Goal: Information Seeking & Learning: Learn about a topic

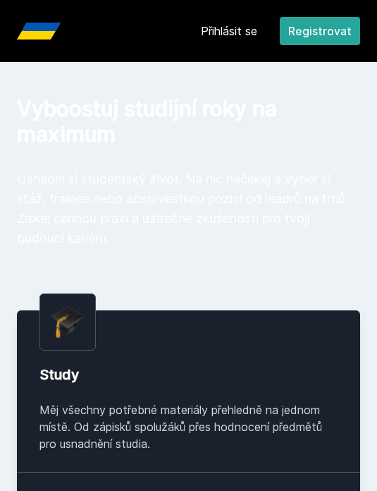
click at [241, 26] on link "Přihlásit se" at bounding box center [229, 31] width 56 height 17
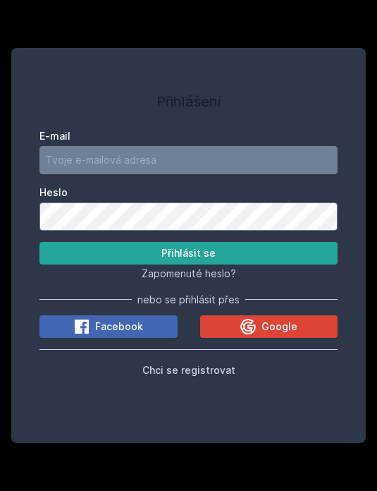
click at [257, 335] on icon at bounding box center [248, 326] width 17 height 17
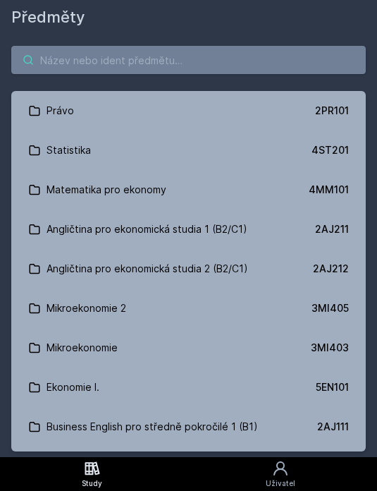
click at [236, 61] on input "search" at bounding box center [188, 60] width 355 height 28
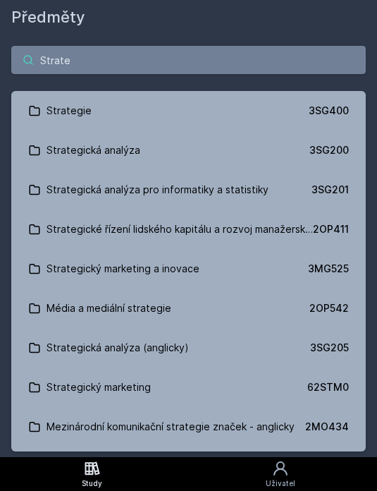
type input "Strate"
click at [331, 112] on div "3SG400" at bounding box center [329, 111] width 40 height 14
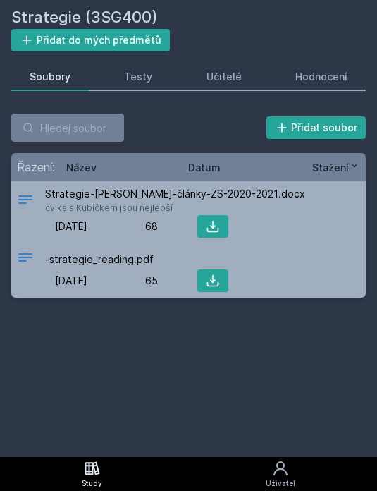
click at [133, 85] on link "Testy" at bounding box center [138, 77] width 65 height 28
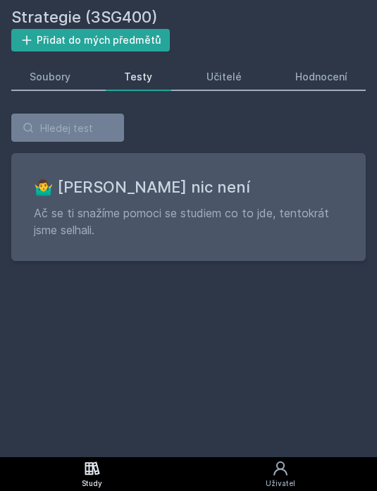
click at [303, 69] on link "Hodnocení" at bounding box center [321, 77] width 89 height 28
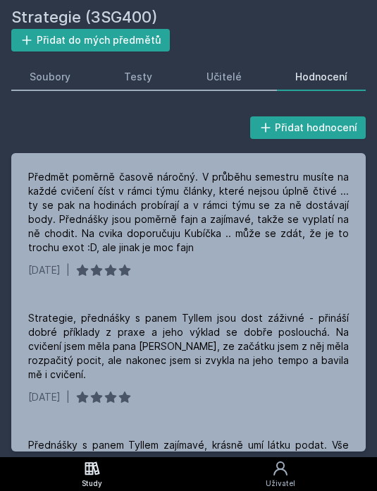
click at [37, 64] on link "Soubory" at bounding box center [50, 77] width 78 height 28
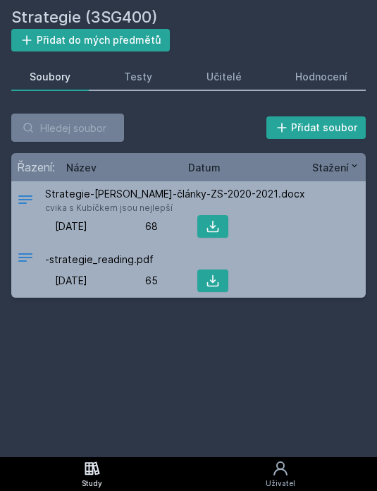
click at [227, 73] on div "Učitelé" at bounding box center [224, 77] width 35 height 14
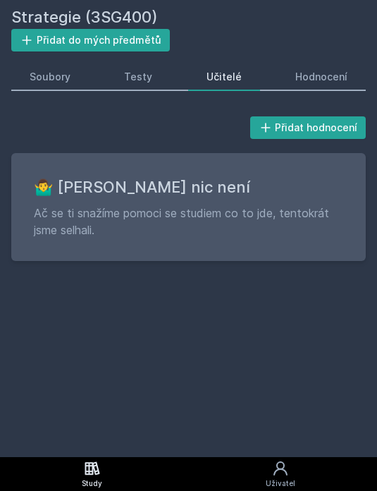
click at [325, 80] on div "Hodnocení" at bounding box center [322, 77] width 52 height 14
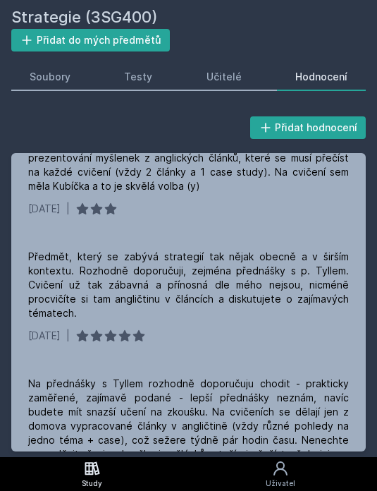
scroll to position [318, 0]
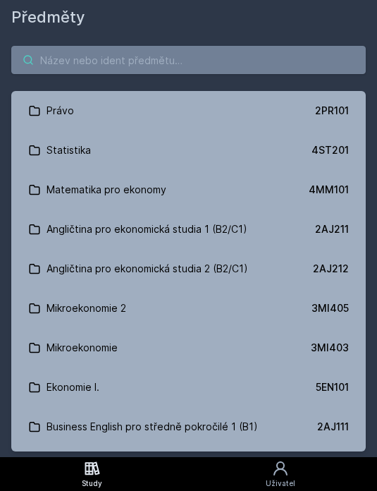
click at [205, 46] on input "search" at bounding box center [188, 60] width 355 height 28
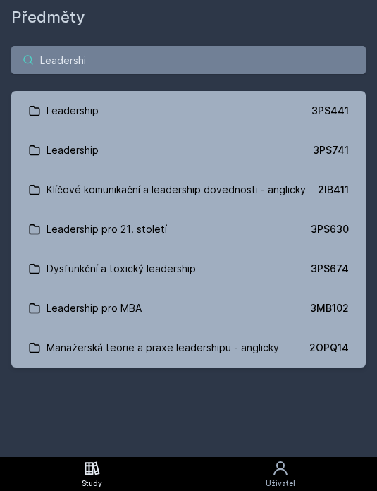
type input "Leadership"
click at [301, 91] on link "Leadership 3PS441" at bounding box center [188, 111] width 355 height 40
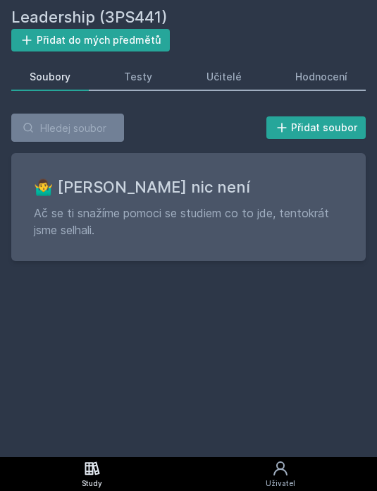
click at [227, 70] on div "Učitelé" at bounding box center [224, 77] width 35 height 14
click at [316, 70] on div "Hodnocení" at bounding box center [322, 77] width 52 height 14
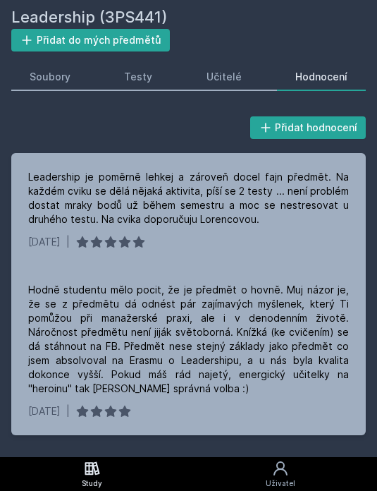
scroll to position [52, 0]
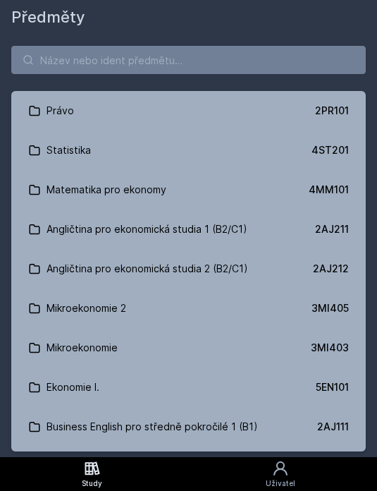
scroll to position [35, 0]
click at [212, 49] on input "search" at bounding box center [188, 60] width 355 height 28
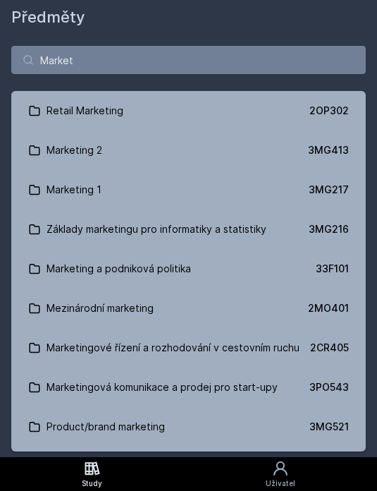
click at [319, 138] on link "Marketing 2 3MG413" at bounding box center [188, 151] width 355 height 40
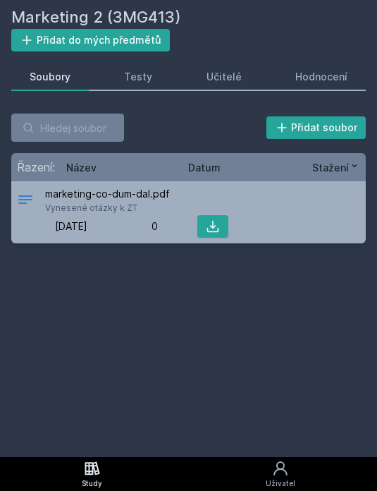
click at [222, 80] on div "Učitelé" at bounding box center [224, 77] width 35 height 14
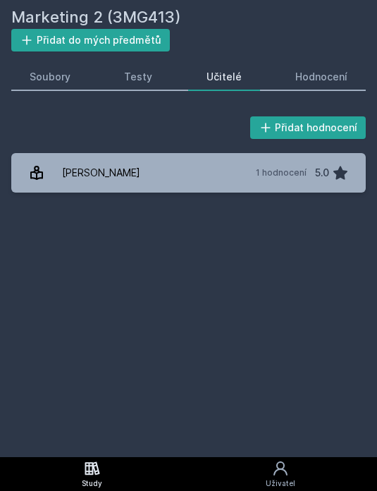
click at [313, 72] on div "Hodnocení" at bounding box center [322, 77] width 52 height 14
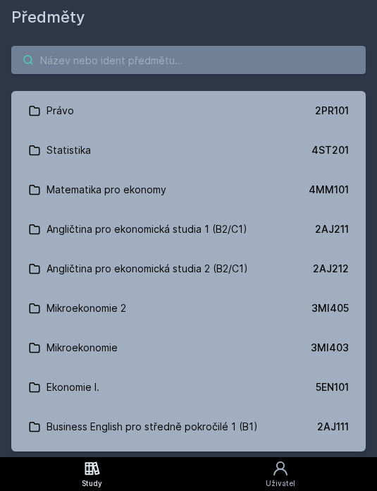
click at [243, 61] on input "search" at bounding box center [188, 60] width 355 height 28
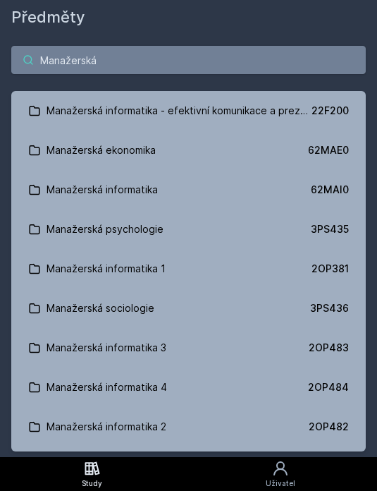
type input "Manažerská"
click at [113, 62] on input "Manažerská" at bounding box center [188, 60] width 355 height 28
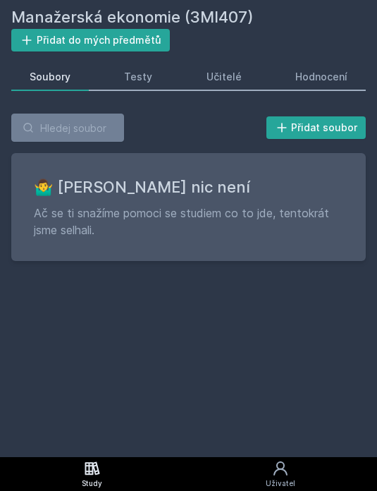
click at [320, 78] on div "Hodnocení" at bounding box center [322, 77] width 52 height 14
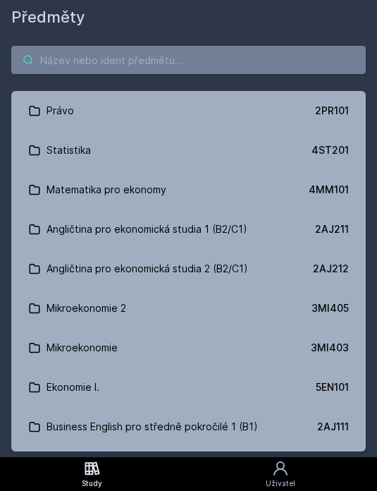
click at [222, 47] on input "search" at bounding box center [188, 60] width 355 height 28
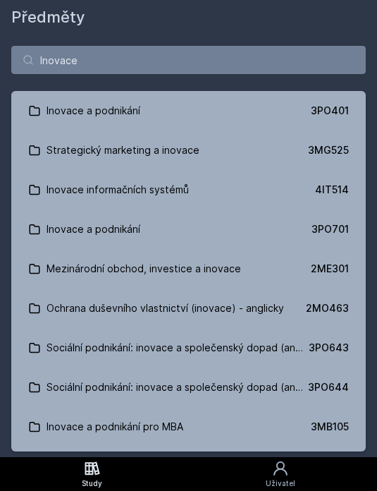
click at [272, 112] on link "Inovace a podnikání 3PO401" at bounding box center [188, 111] width 355 height 40
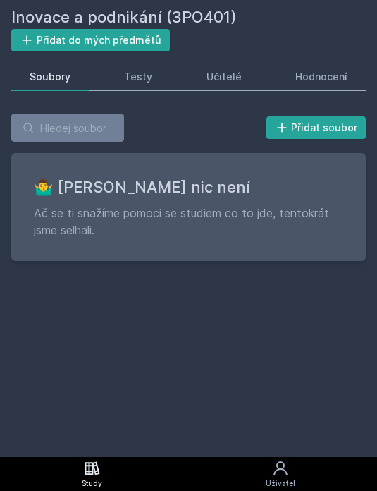
click at [331, 75] on div "Hodnocení" at bounding box center [322, 77] width 52 height 14
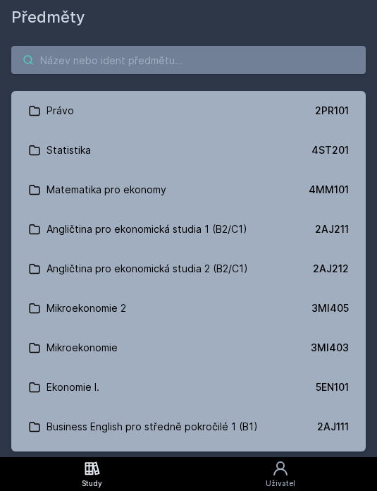
click at [215, 68] on input "search" at bounding box center [188, 60] width 355 height 28
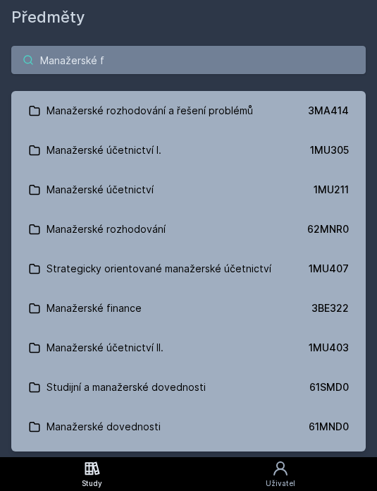
type input "Manažerské fi"
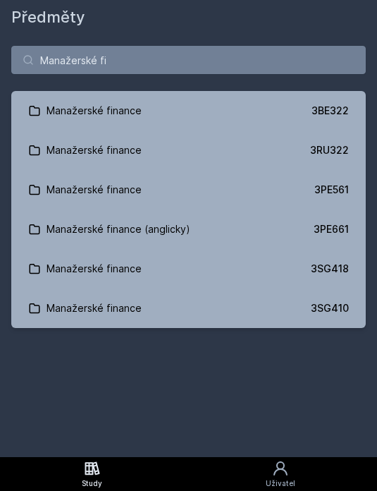
click at [66, 294] on div "Manažerské finance" at bounding box center [94, 308] width 95 height 28
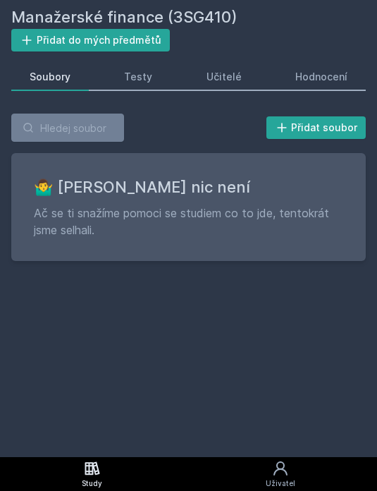
click at [301, 70] on div "Hodnocení" at bounding box center [322, 77] width 52 height 14
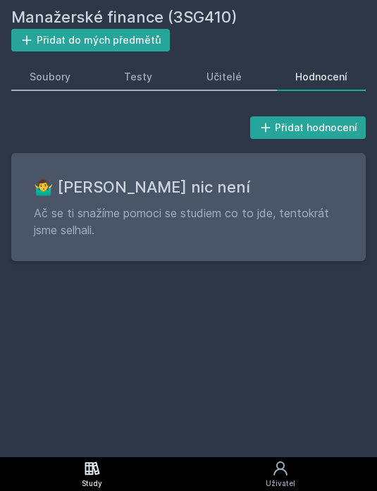
click at [81, 459] on link "Study" at bounding box center [92, 474] width 184 height 34
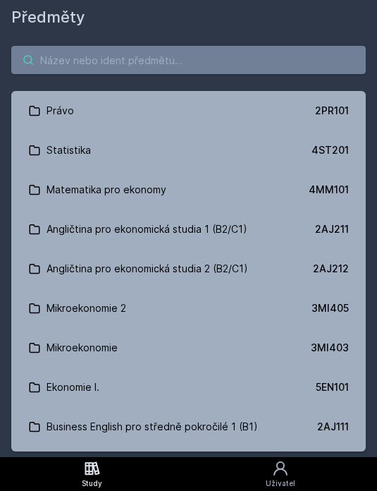
click at [90, 46] on input "search" at bounding box center [188, 60] width 355 height 28
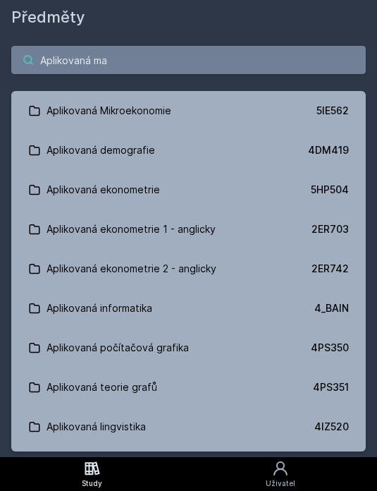
type input "Aplikovaná mak"
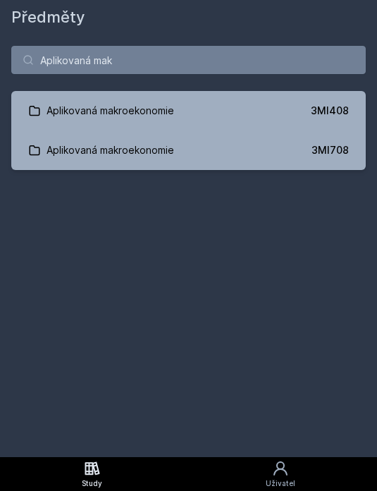
click at [327, 104] on div "3MI408" at bounding box center [330, 111] width 38 height 14
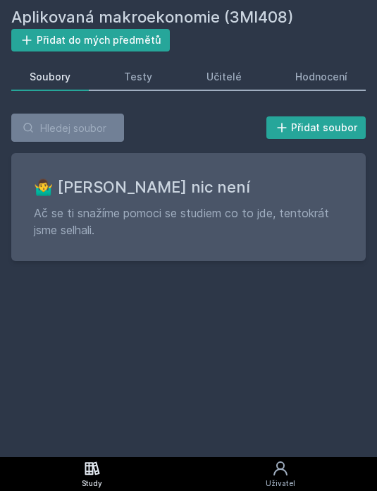
click at [331, 70] on div "Hodnocení" at bounding box center [322, 77] width 52 height 14
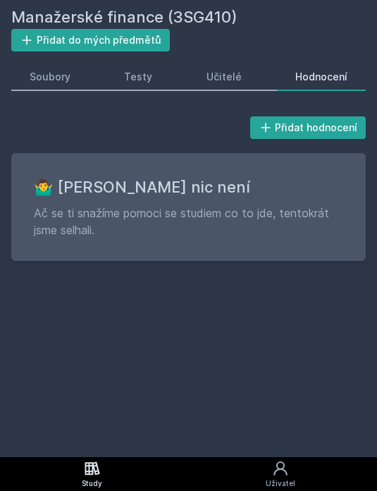
click at [99, 468] on icon at bounding box center [92, 468] width 17 height 17
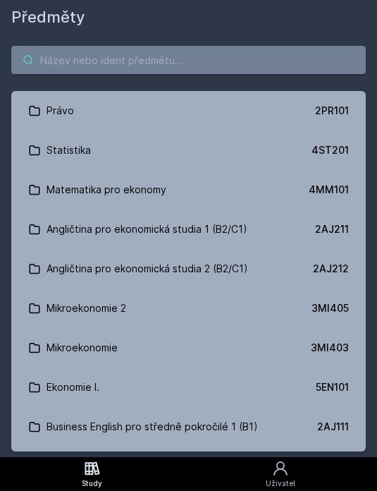
click at [90, 46] on input "search" at bounding box center [188, 60] width 355 height 28
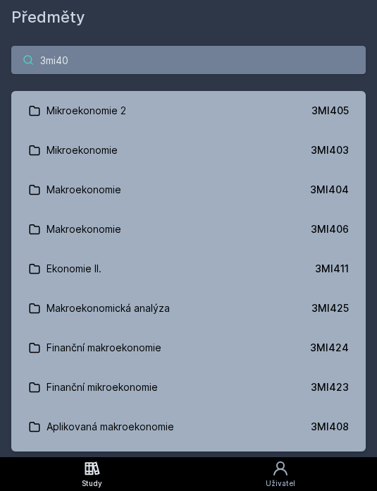
type input "3mi407"
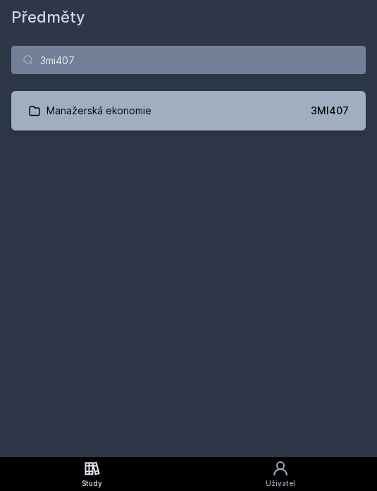
click at [286, 91] on link "Manažerská ekonomie 3MI407" at bounding box center [188, 111] width 355 height 40
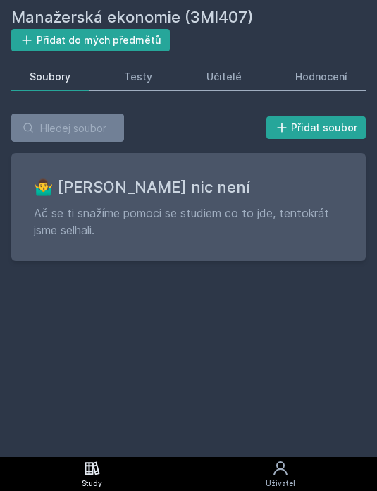
click at [315, 70] on div "Hodnocení" at bounding box center [322, 77] width 52 height 14
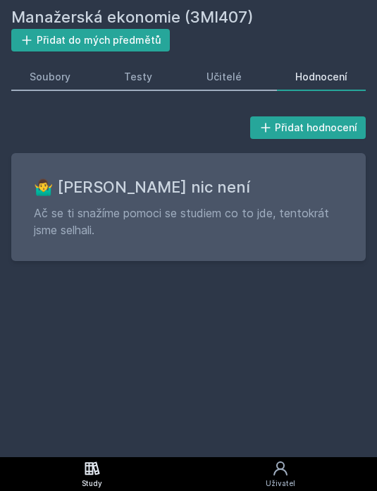
click at [86, 466] on icon at bounding box center [92, 467] width 15 height 13
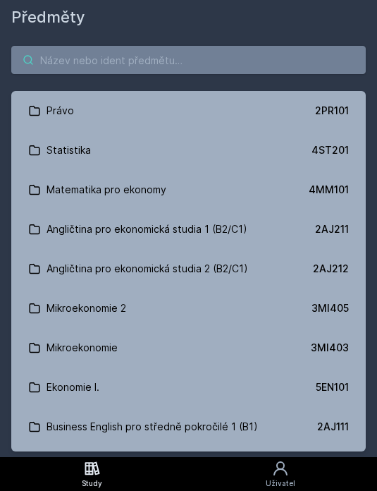
click at [92, 46] on input "search" at bounding box center [188, 60] width 355 height 28
type input "Lo"
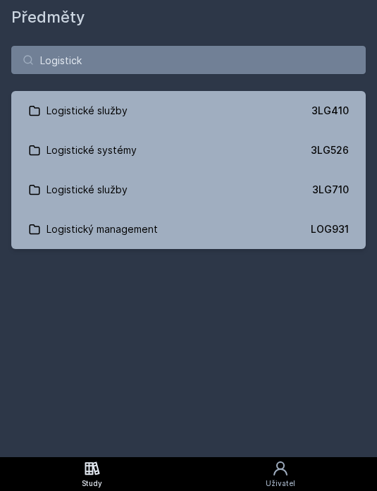
click at [54, 97] on div "Logistické služby" at bounding box center [87, 111] width 81 height 28
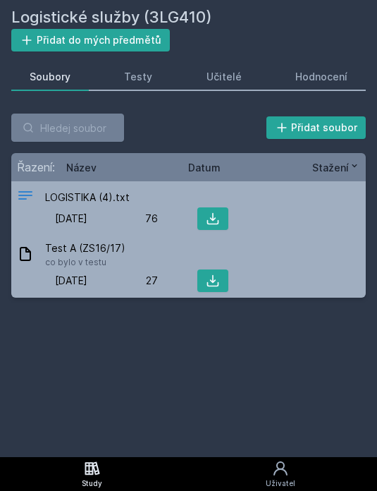
click at [230, 63] on link "Učitelé" at bounding box center [224, 77] width 72 height 28
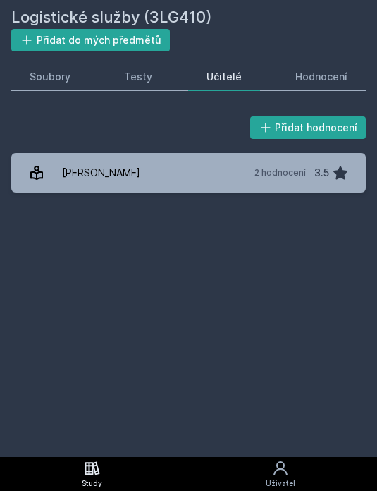
click at [319, 63] on link "Hodnocení" at bounding box center [321, 77] width 89 height 28
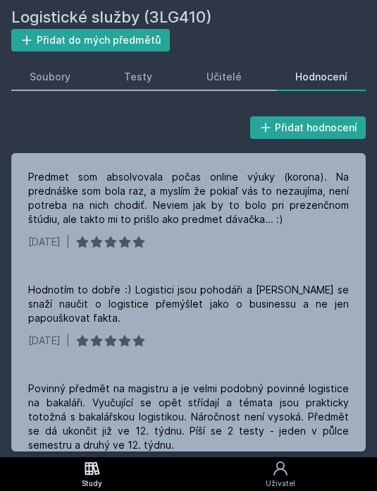
click at [84, 460] on icon at bounding box center [92, 468] width 17 height 17
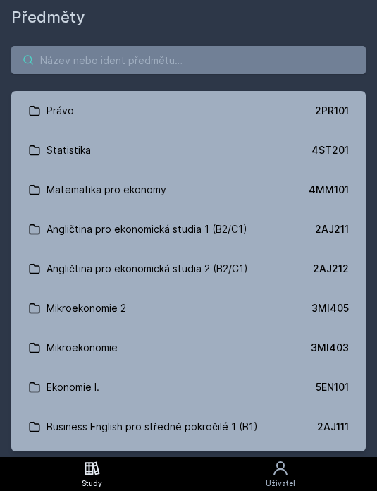
click at [334, 73] on input "search" at bounding box center [188, 60] width 355 height 28
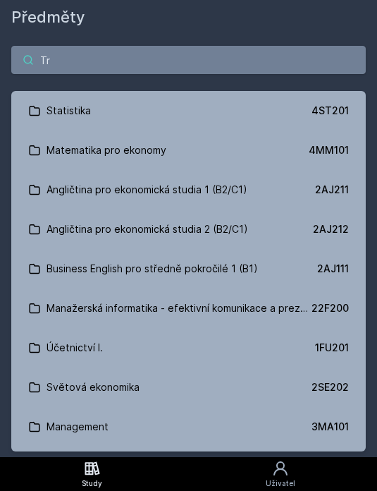
type input "Tra"
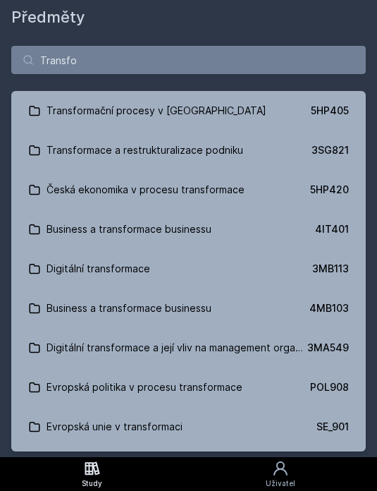
click at [366, 116] on link "Transformační procesy v ČR 5HP405" at bounding box center [188, 111] width 355 height 40
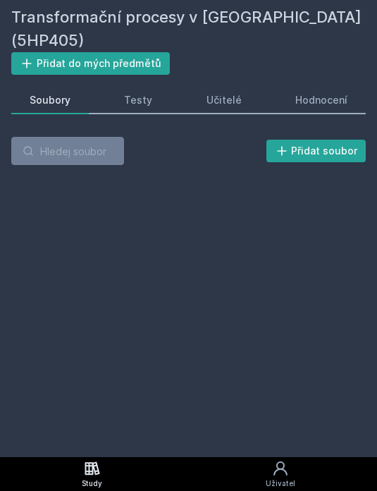
click at [348, 93] on div "Hodnocení" at bounding box center [322, 100] width 52 height 14
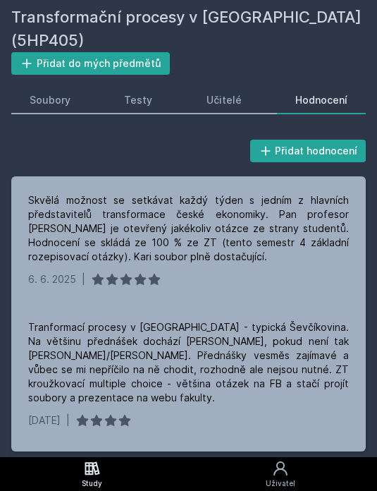
click at [71, 93] on div "Soubory" at bounding box center [50, 100] width 41 height 14
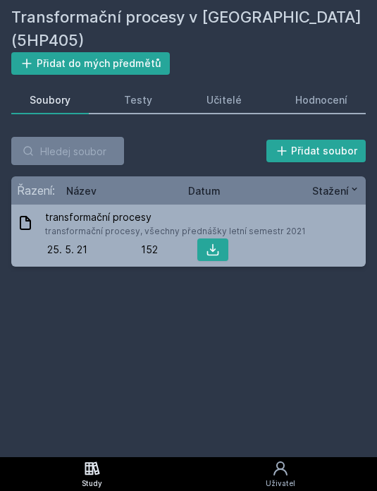
click at [366, 205] on div "transformační procesy transformační procesy, všechny přednášky letní semestr 20…" at bounding box center [188, 236] width 355 height 62
click at [229, 238] on button at bounding box center [213, 249] width 31 height 23
click at [366, 311] on div "Transformační procesy v ČR (5HP405) Přidat do mých předmětů Soubory Testy Učite…" at bounding box center [188, 229] width 355 height 446
click at [84, 460] on icon at bounding box center [92, 468] width 17 height 17
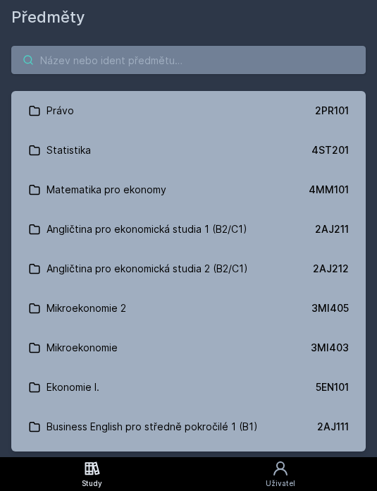
click at [366, 72] on input "search" at bounding box center [188, 60] width 355 height 28
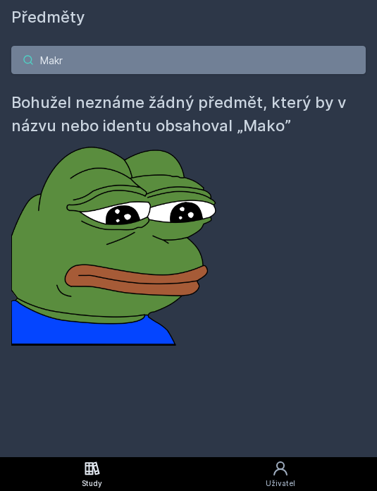
type input "Makro"
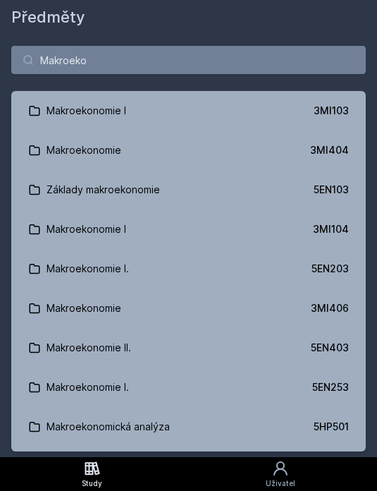
click at [349, 341] on div "5EN403" at bounding box center [330, 348] width 38 height 14
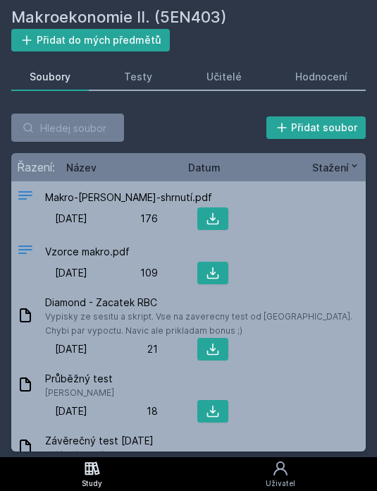
click at [348, 70] on div "Hodnocení" at bounding box center [322, 77] width 52 height 14
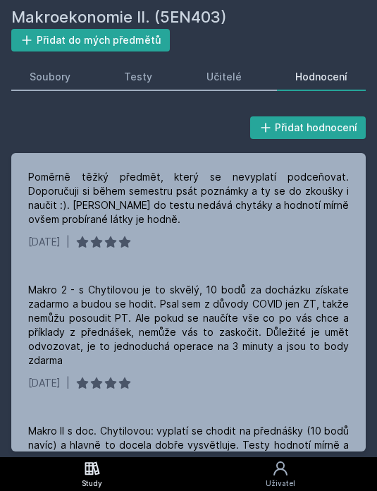
click at [71, 70] on div "Soubory" at bounding box center [50, 77] width 41 height 14
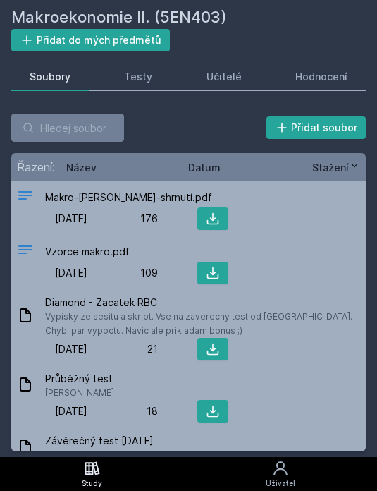
click at [23, 457] on link "Study" at bounding box center [92, 474] width 184 height 34
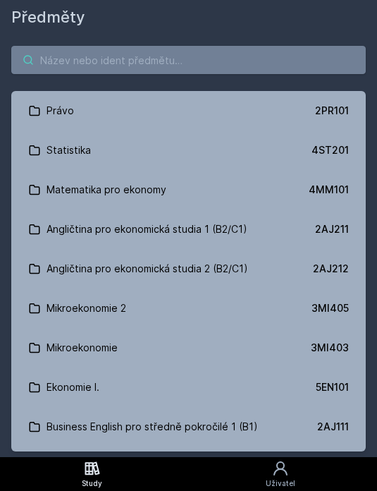
click at [339, 63] on input "search" at bounding box center [188, 60] width 355 height 28
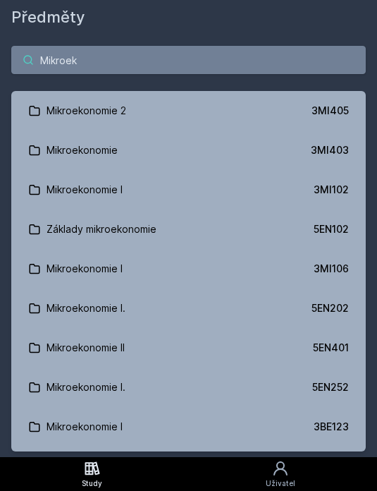
type input "Mikroeko"
click at [366, 328] on link "Mikroekonomie II 5EN401" at bounding box center [188, 348] width 355 height 40
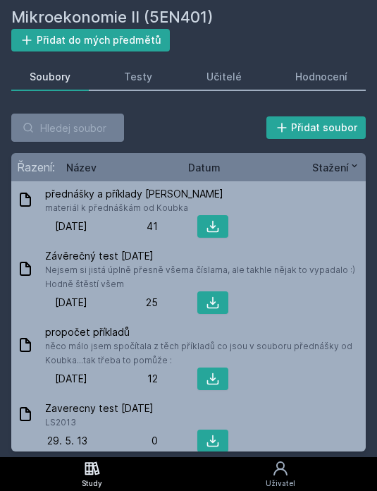
click at [366, 63] on link "Hodnocení" at bounding box center [321, 77] width 89 height 28
